Goal: Information Seeking & Learning: Learn about a topic

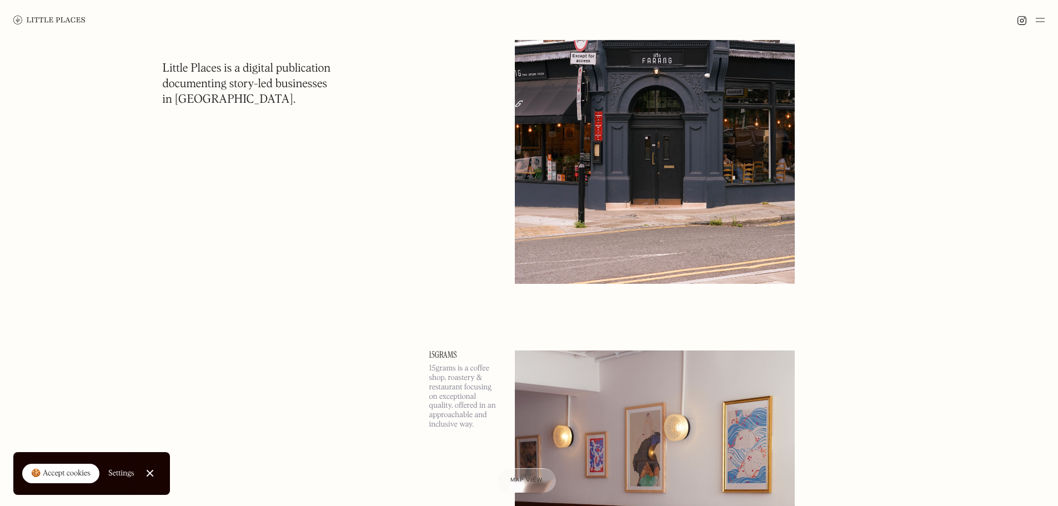
scroll to position [3831, 0]
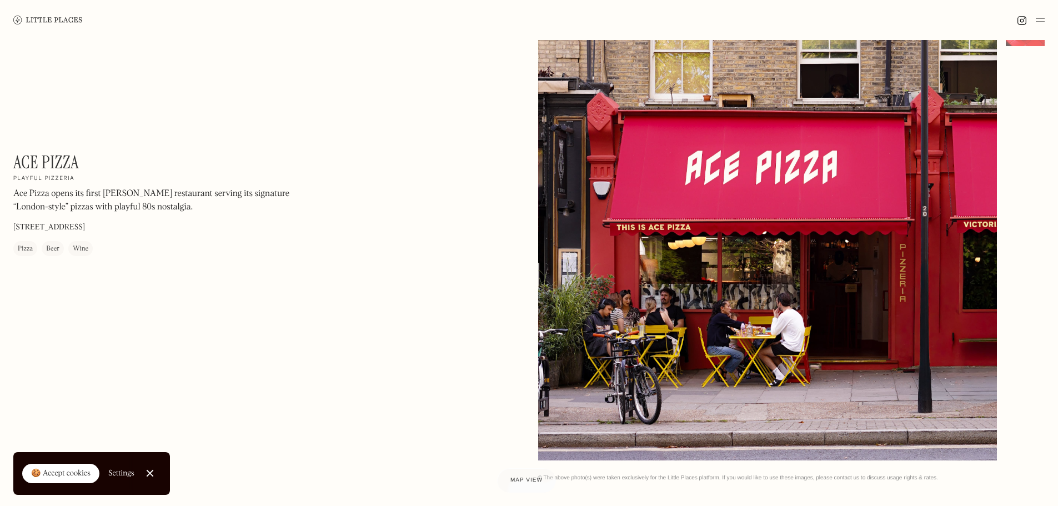
scroll to position [111, 0]
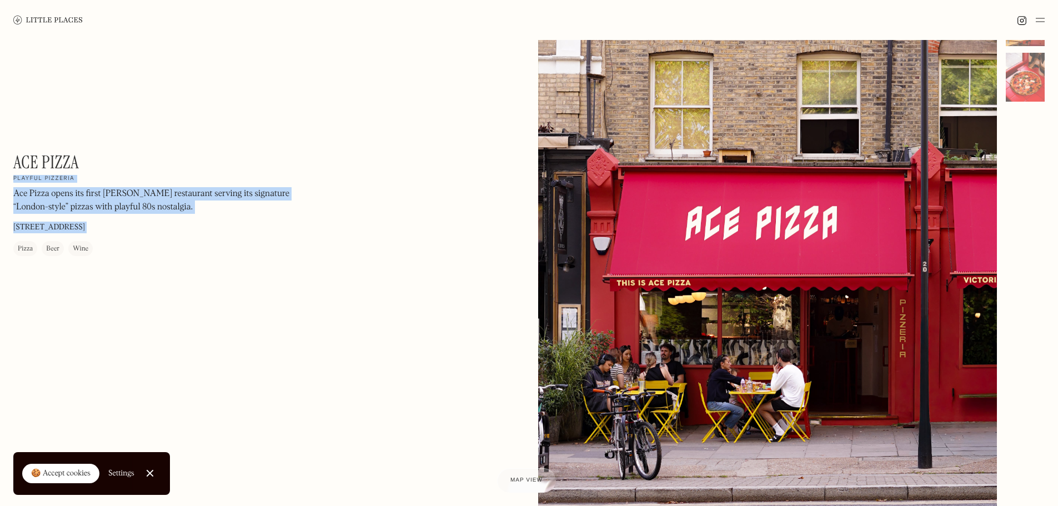
drag, startPoint x: 87, startPoint y: 163, endPoint x: -12, endPoint y: 151, distance: 99.6
click at [0, 151] on html "Places Map Store About Apply 🍪 Accept cookies Settings Close Cookie Popup Close…" at bounding box center [529, 142] width 1058 height 506
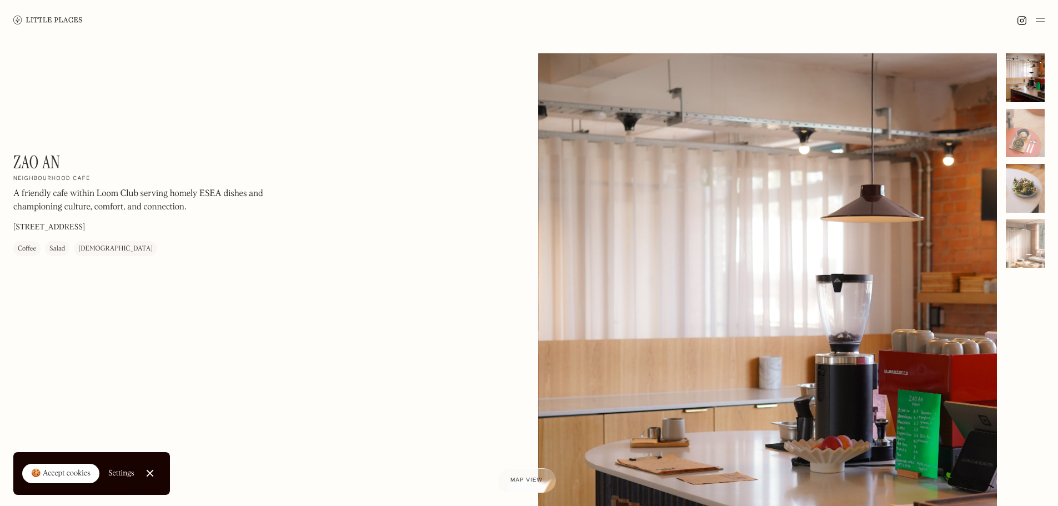
click at [1034, 189] on div at bounding box center [1024, 188] width 39 height 49
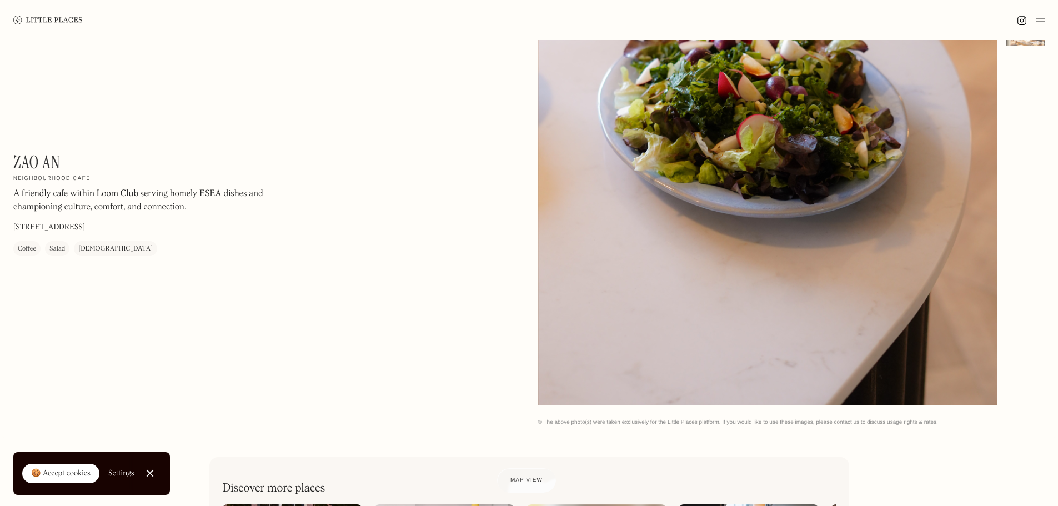
scroll to position [278, 0]
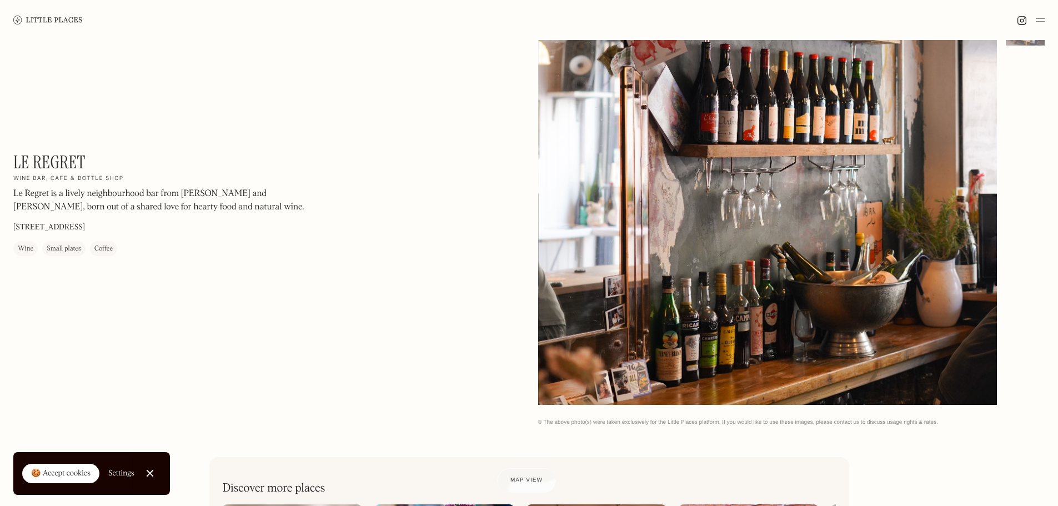
scroll to position [56, 0]
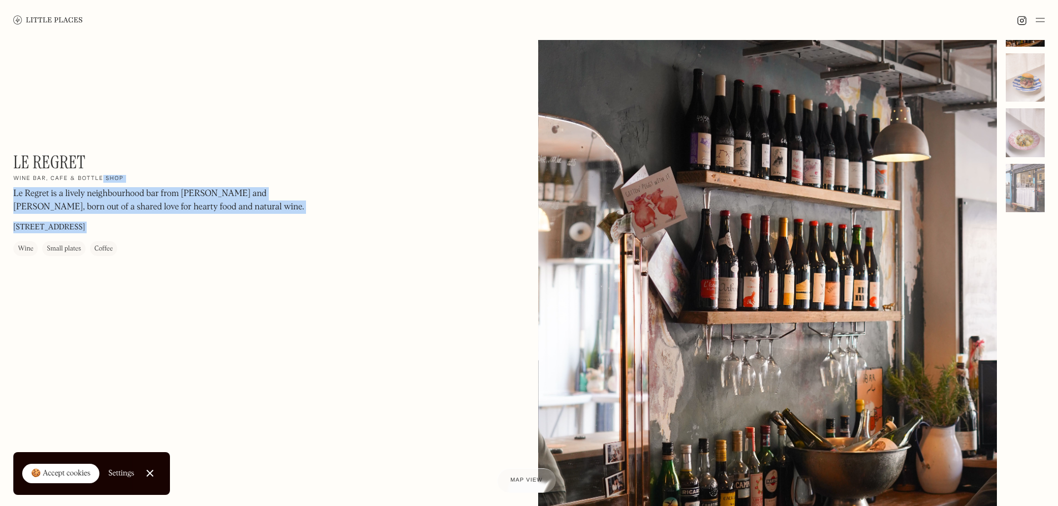
drag, startPoint x: 104, startPoint y: 161, endPoint x: -4, endPoint y: 162, distance: 108.3
click at [0, 162] on html "Places Map Store About Apply 🍪 Accept cookies Settings Close Cookie Popup Close…" at bounding box center [529, 197] width 1058 height 506
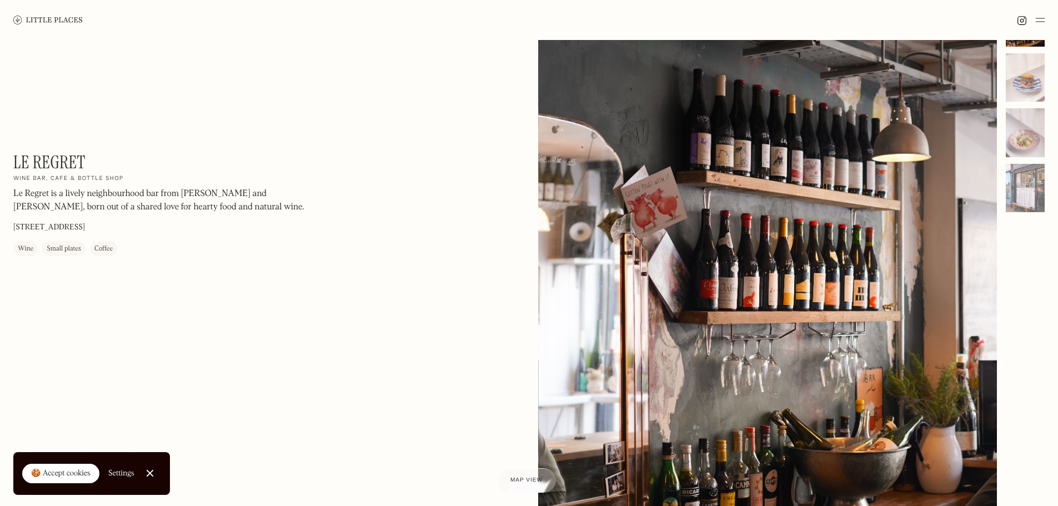
click at [48, 165] on h1 "Le Regret" at bounding box center [49, 162] width 72 height 21
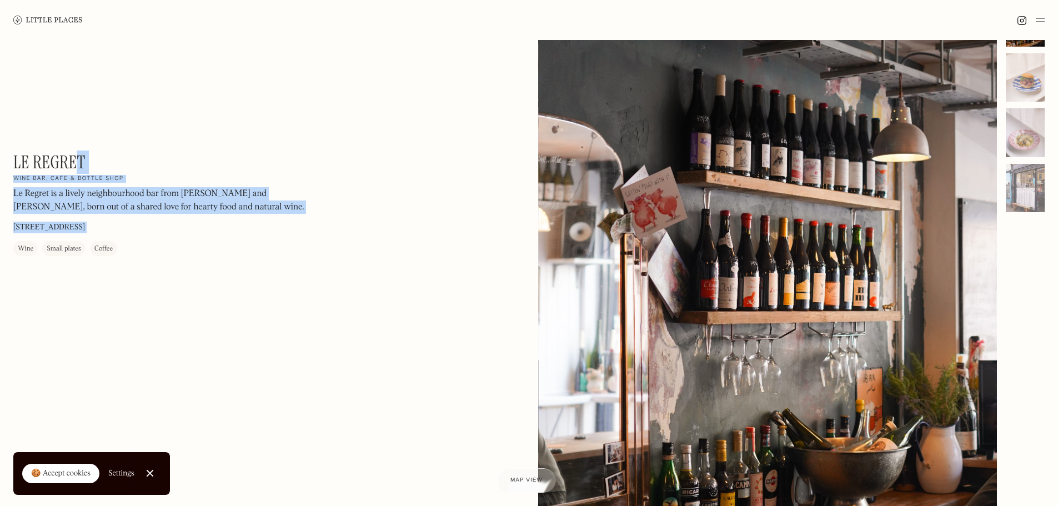
drag, startPoint x: 6, startPoint y: 159, endPoint x: 77, endPoint y: 157, distance: 70.5
click at [76, 157] on div "Le Regret On Our Radar Wine bar, cafe & bottle shop Le Regret is a lively neigh…" at bounding box center [529, 294] width 1058 height 621
click at [80, 157] on h1 "Le Regret" at bounding box center [49, 162] width 72 height 21
click at [89, 159] on div "Le Regret On Our Radar Wine bar, cafe & bottle shop Le Regret is a lively neigh…" at bounding box center [163, 204] width 300 height 104
drag, startPoint x: 12, startPoint y: 162, endPoint x: 81, endPoint y: 162, distance: 68.8
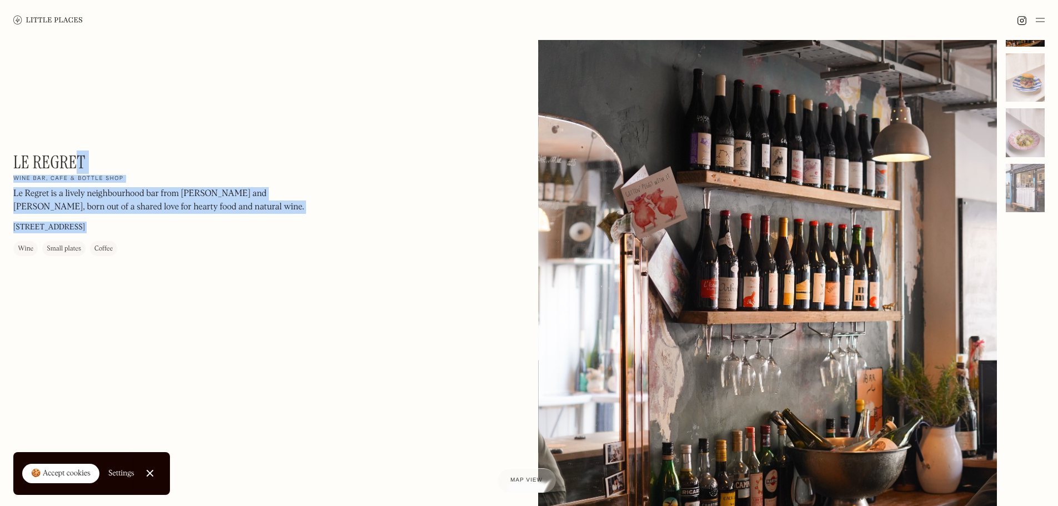
click at [81, 162] on div "Le Regret On Our Radar Wine bar, cafe & bottle shop Le Regret is a lively neigh…" at bounding box center [529, 294] width 1058 height 621
click at [81, 162] on h1 "Le Regret" at bounding box center [49, 162] width 72 height 21
